Goal: Transaction & Acquisition: Purchase product/service

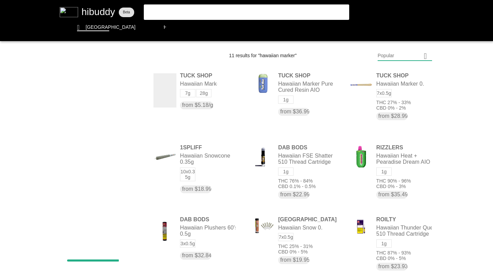
click at [343, 27] on flt-glass-pane at bounding box center [246, 136] width 493 height 273
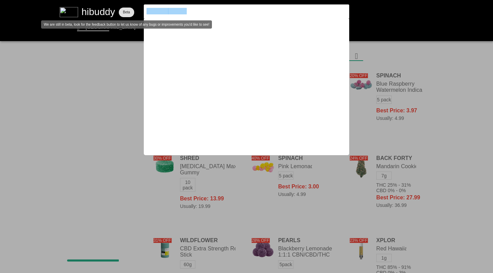
drag, startPoint x: 0, startPoint y: 0, endPoint x: 121, endPoint y: 11, distance: 121.9
click at [121, 11] on flt-glass-pane at bounding box center [246, 136] width 493 height 273
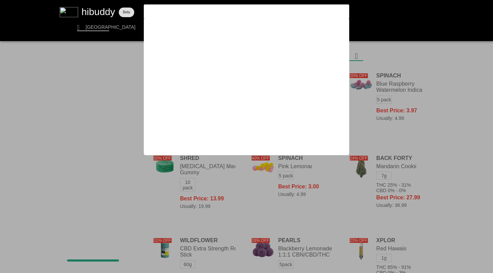
click at [411, 57] on flt-glass-pane at bounding box center [246, 136] width 493 height 273
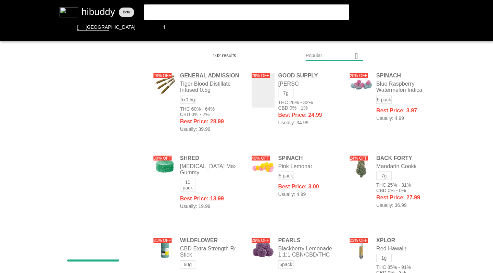
click at [343, 27] on flt-glass-pane at bounding box center [246, 136] width 493 height 273
click at [317, 58] on flt-glass-pane at bounding box center [246, 136] width 493 height 273
click at [311, 155] on flt-glass-pane at bounding box center [246, 136] width 493 height 273
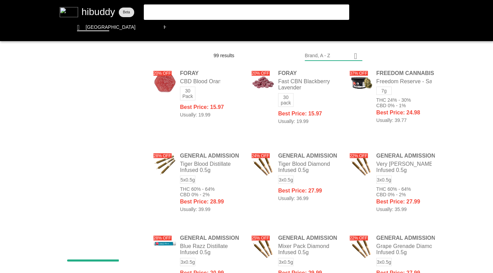
click at [383, 114] on flt-glass-pane at bounding box center [246, 136] width 493 height 273
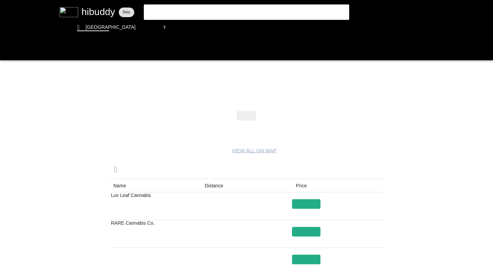
click at [309, 212] on flt-glass-pane at bounding box center [246, 136] width 493 height 273
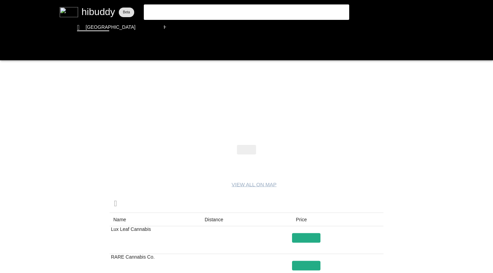
click at [92, 228] on flt-glass-pane at bounding box center [246, 136] width 493 height 273
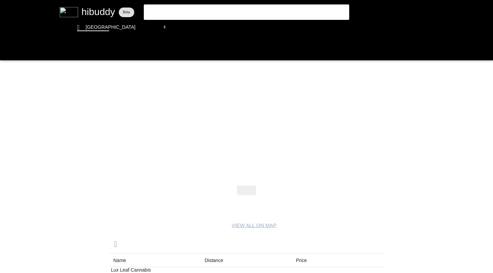
click at [10, 50] on flt-glass-pane at bounding box center [246, 136] width 493 height 273
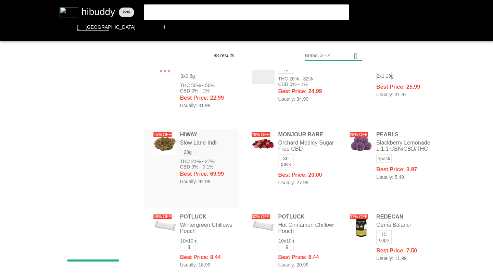
click at [176, 27] on flt-glass-pane at bounding box center [246, 136] width 493 height 273
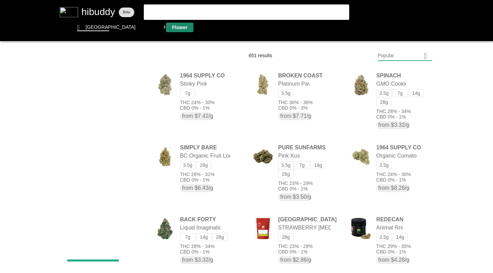
click at [391, 52] on flt-glass-pane at bounding box center [246, 136] width 493 height 273
click at [382, 234] on flt-glass-pane at bounding box center [246, 136] width 493 height 273
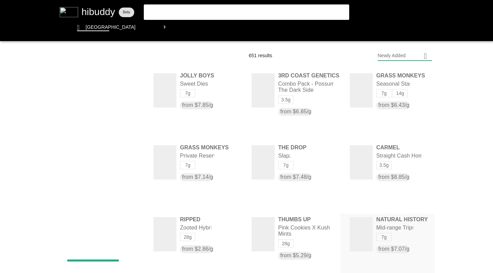
click at [197, 90] on flt-glass-pane at bounding box center [246, 136] width 493 height 273
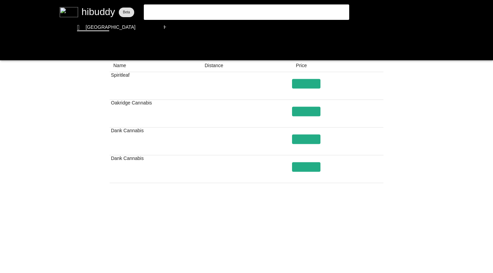
click at [284, 260] on flt-glass-pane at bounding box center [246, 136] width 493 height 273
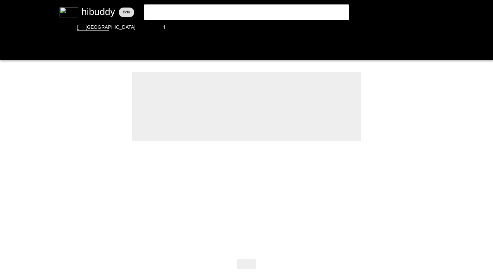
click at [8, 51] on flt-glass-pane at bounding box center [246, 136] width 493 height 273
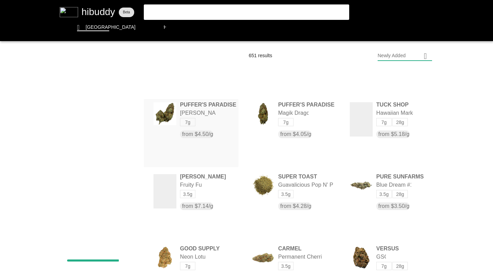
click at [281, 121] on flt-glass-pane at bounding box center [246, 136] width 493 height 273
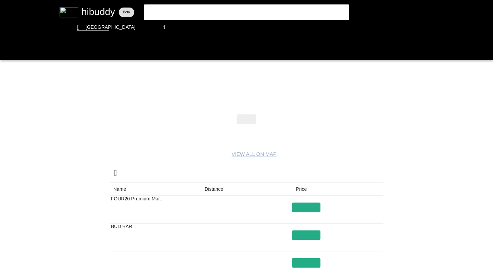
click at [9, 49] on flt-glass-pane at bounding box center [246, 136] width 493 height 273
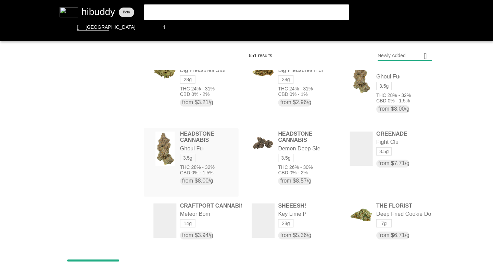
click at [210, 28] on flt-glass-pane at bounding box center [246, 136] width 493 height 273
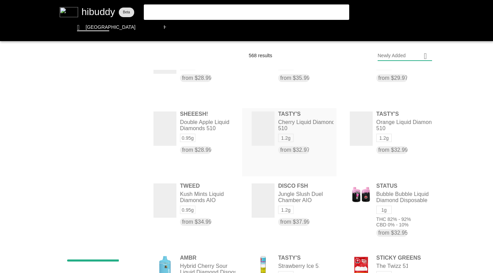
click at [243, 26] on flt-glass-pane at bounding box center [246, 136] width 493 height 273
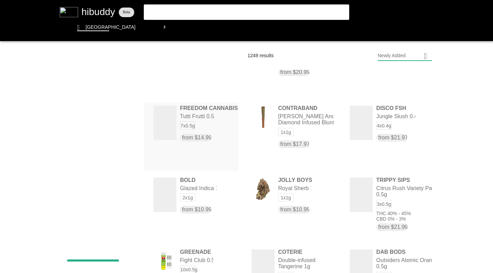
click at [192, 124] on flt-glass-pane at bounding box center [246, 136] width 493 height 273
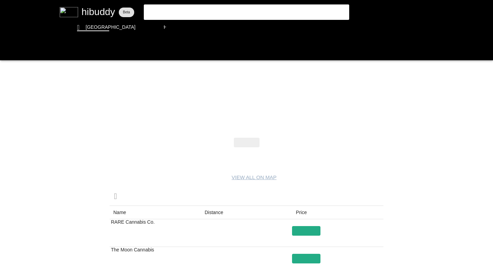
click at [8, 51] on flt-glass-pane at bounding box center [246, 136] width 493 height 273
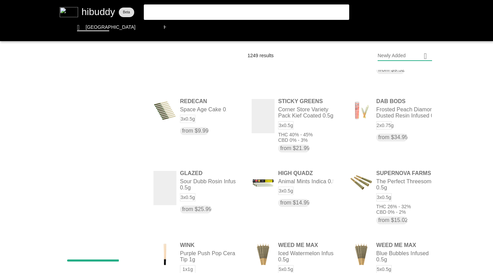
click at [277, 28] on flt-glass-pane at bounding box center [246, 136] width 493 height 273
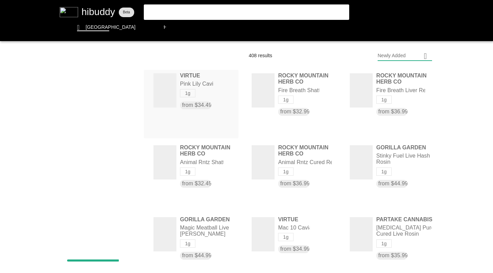
click at [206, 11] on flt-glass-pane at bounding box center [246, 136] width 493 height 273
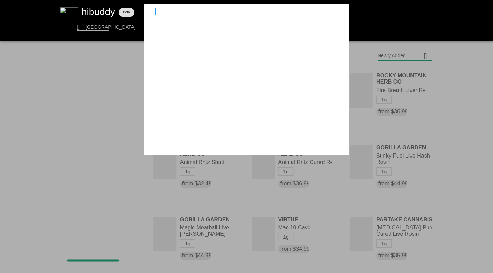
type input "rosin"
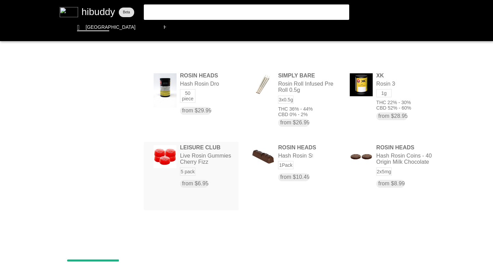
click at [242, 28] on flt-glass-pane at bounding box center [246, 136] width 493 height 273
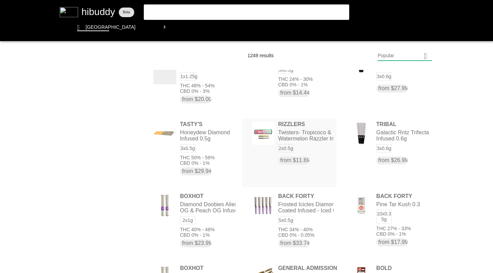
click at [44, 76] on flt-glass-pane at bounding box center [246, 136] width 493 height 273
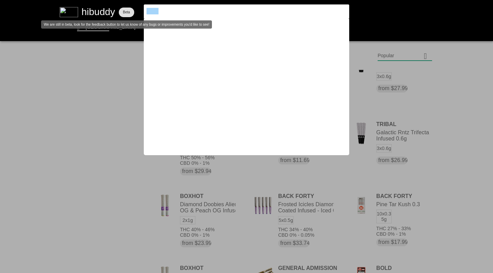
drag, startPoint x: 121, startPoint y: 11, endPoint x: 129, endPoint y: 9, distance: 7.7
click at [129, 9] on flt-glass-pane at bounding box center [246, 136] width 493 height 273
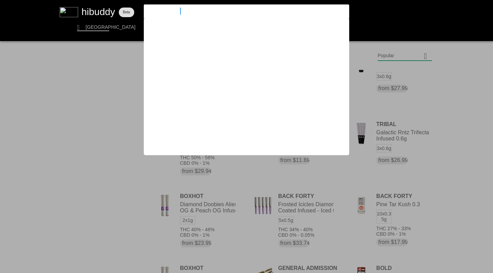
type input "grass monkeys"
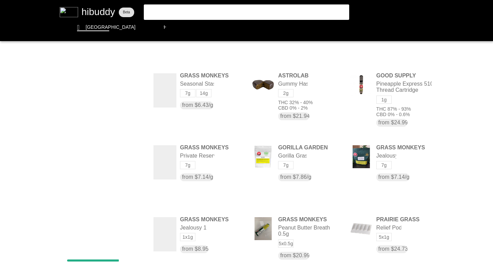
click at [394, 54] on flt-glass-pane at bounding box center [246, 136] width 493 height 273
click at [391, 137] on flt-glass-pane at bounding box center [246, 136] width 493 height 273
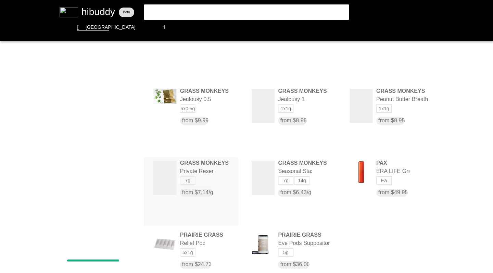
click at [209, 179] on flt-glass-pane at bounding box center [246, 136] width 493 height 273
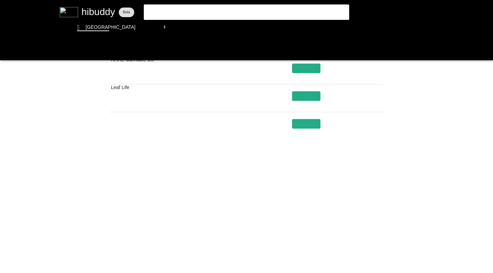
click at [278, 215] on flt-glass-pane at bounding box center [246, 136] width 493 height 273
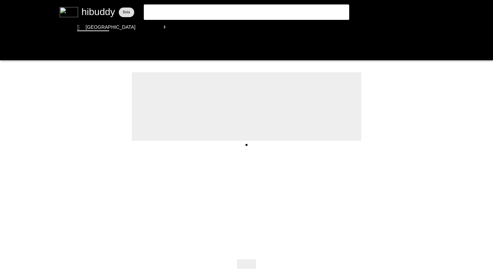
click at [7, 50] on flt-glass-pane at bounding box center [246, 136] width 493 height 273
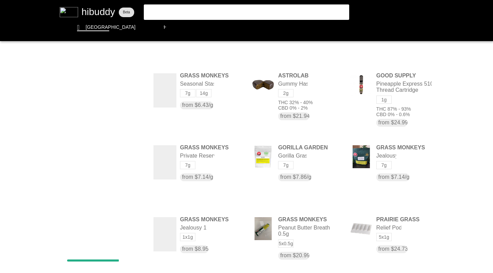
click at [186, 94] on flt-glass-pane at bounding box center [246, 136] width 493 height 273
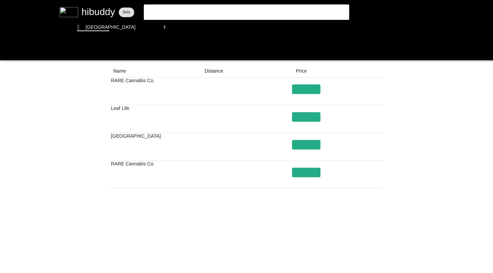
click at [7, 50] on flt-glass-pane at bounding box center [246, 136] width 493 height 273
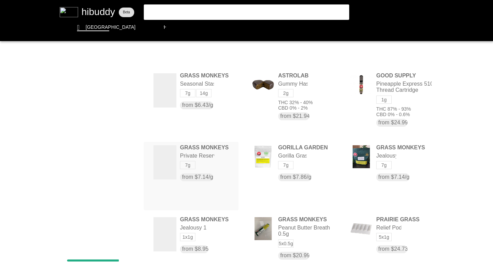
click at [220, 169] on flt-glass-pane at bounding box center [246, 136] width 493 height 273
